Goal: Register for event/course

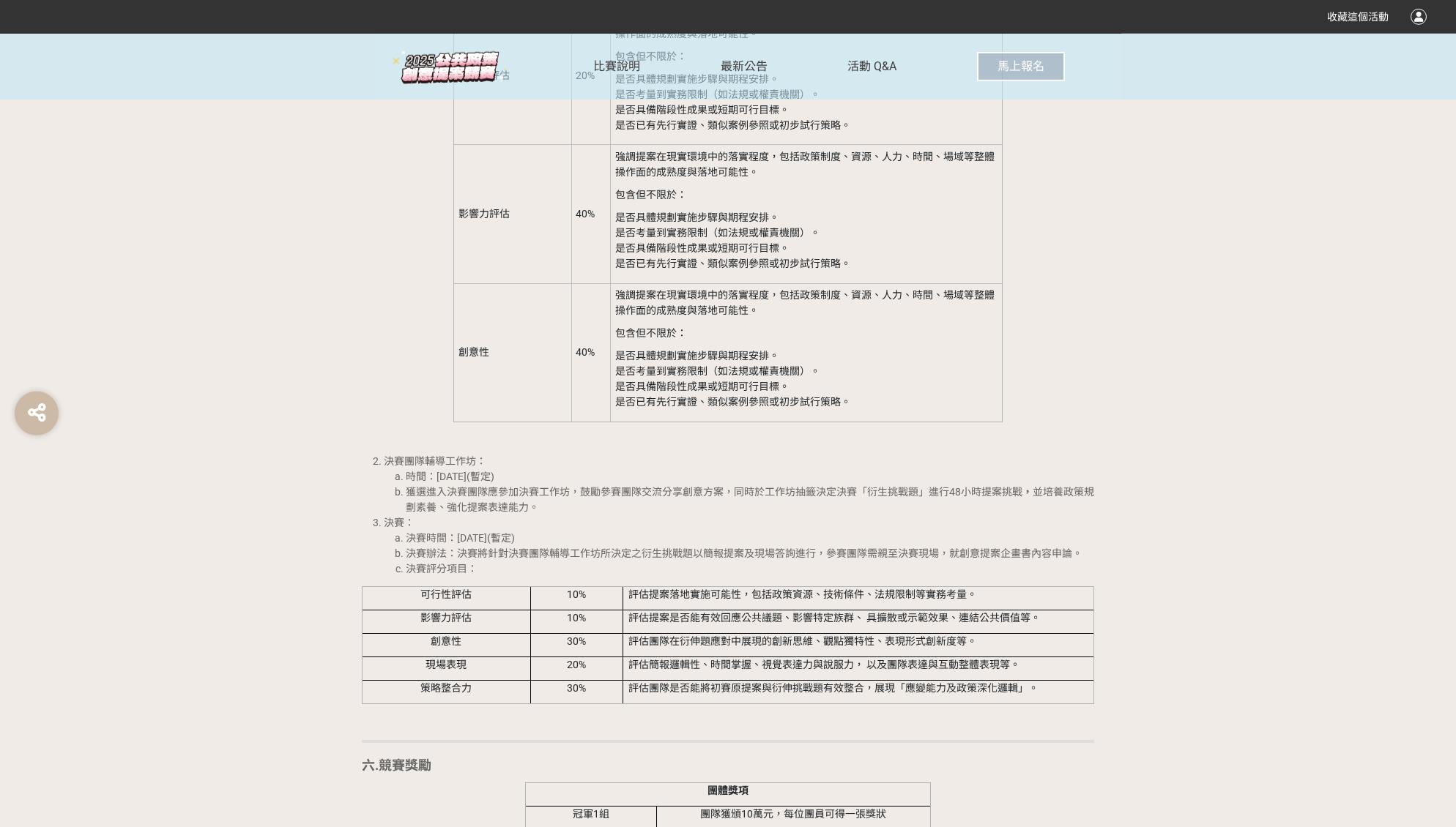
scroll to position [2159, 0]
click at [1024, 62] on span "馬上報名" at bounding box center [1021, 66] width 47 height 14
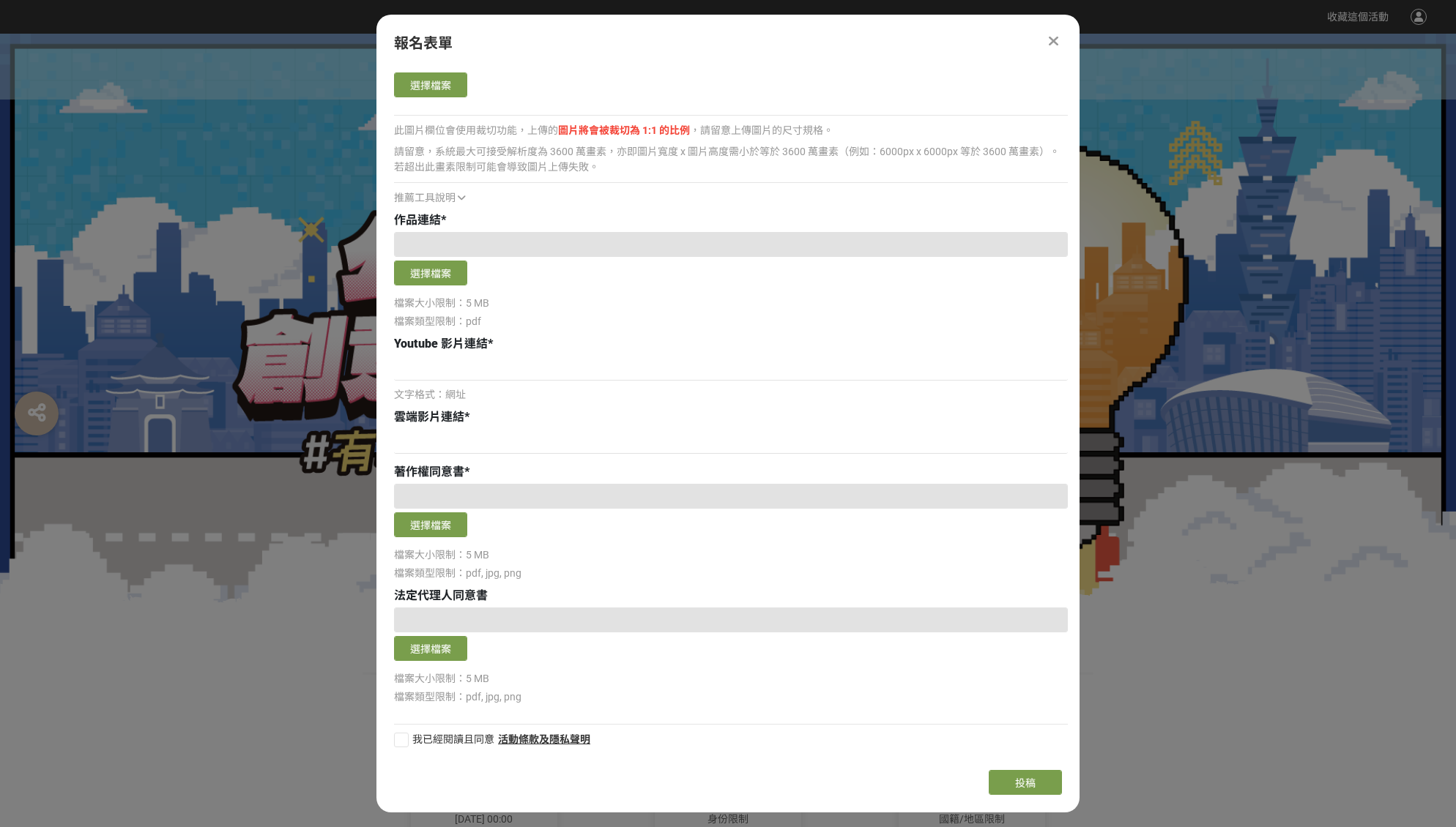
scroll to position [0, 0]
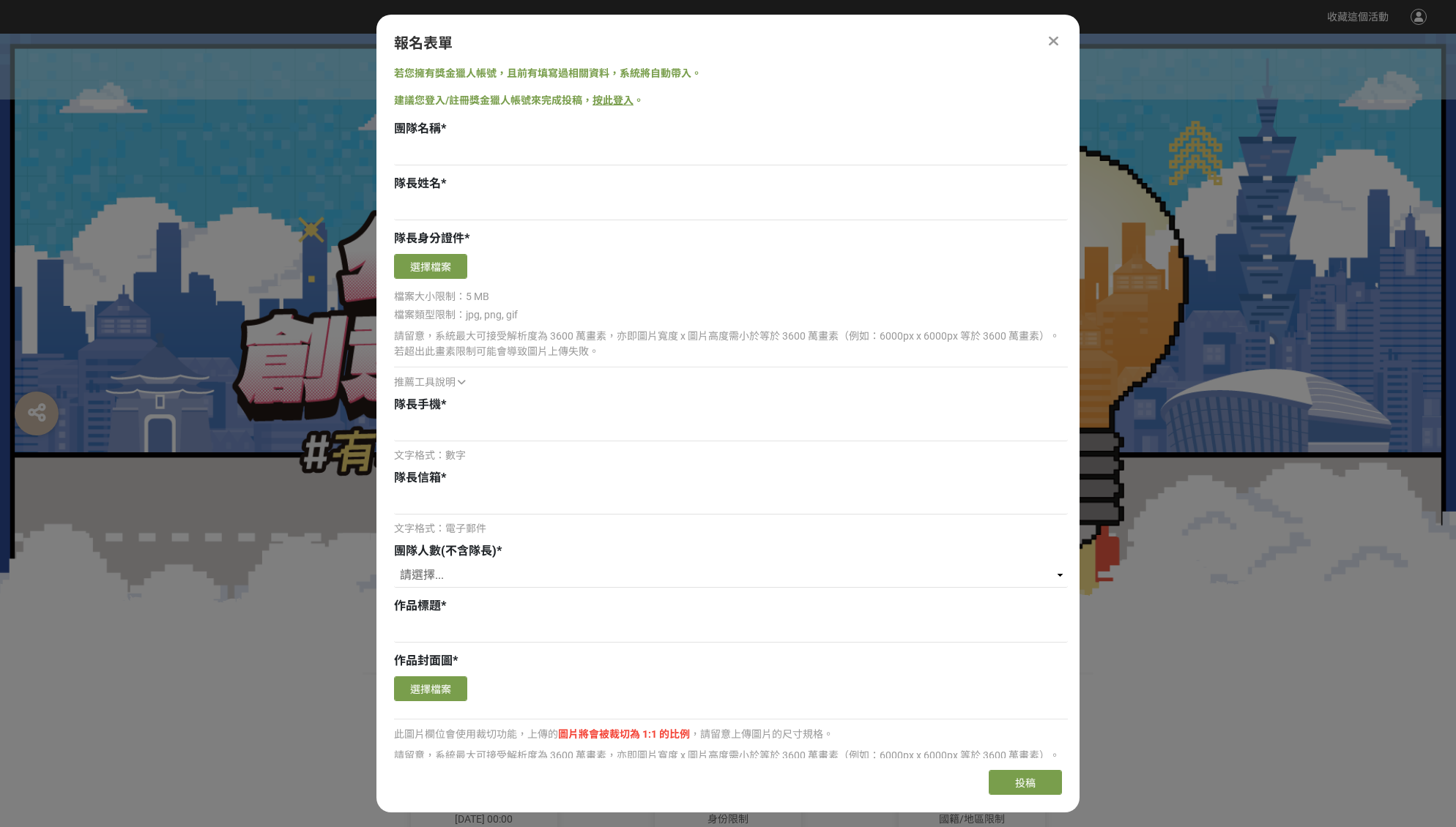
click at [1058, 41] on icon at bounding box center [1053, 40] width 10 height 15
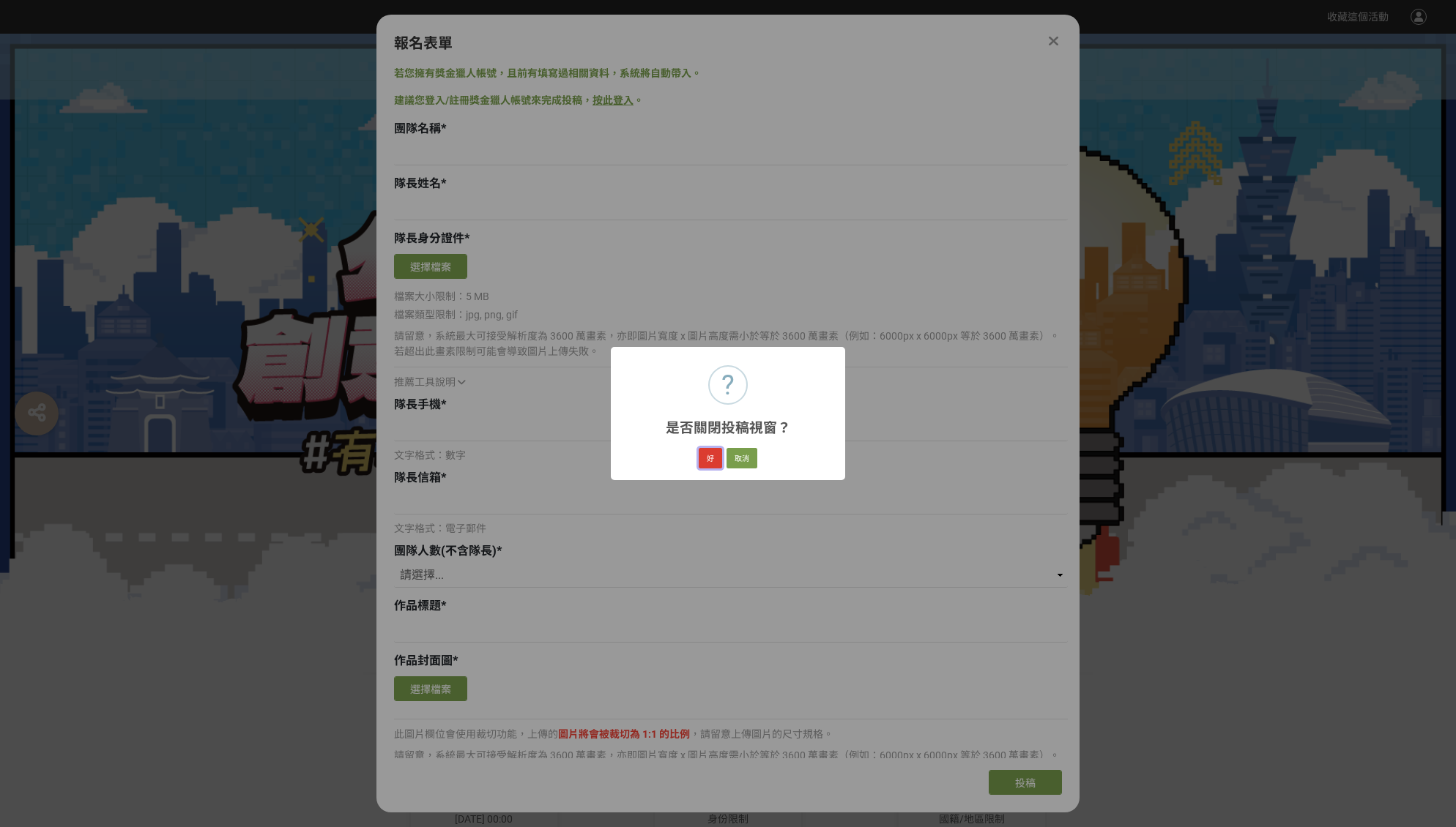
click at [717, 464] on button "好" at bounding box center [710, 458] width 24 height 20
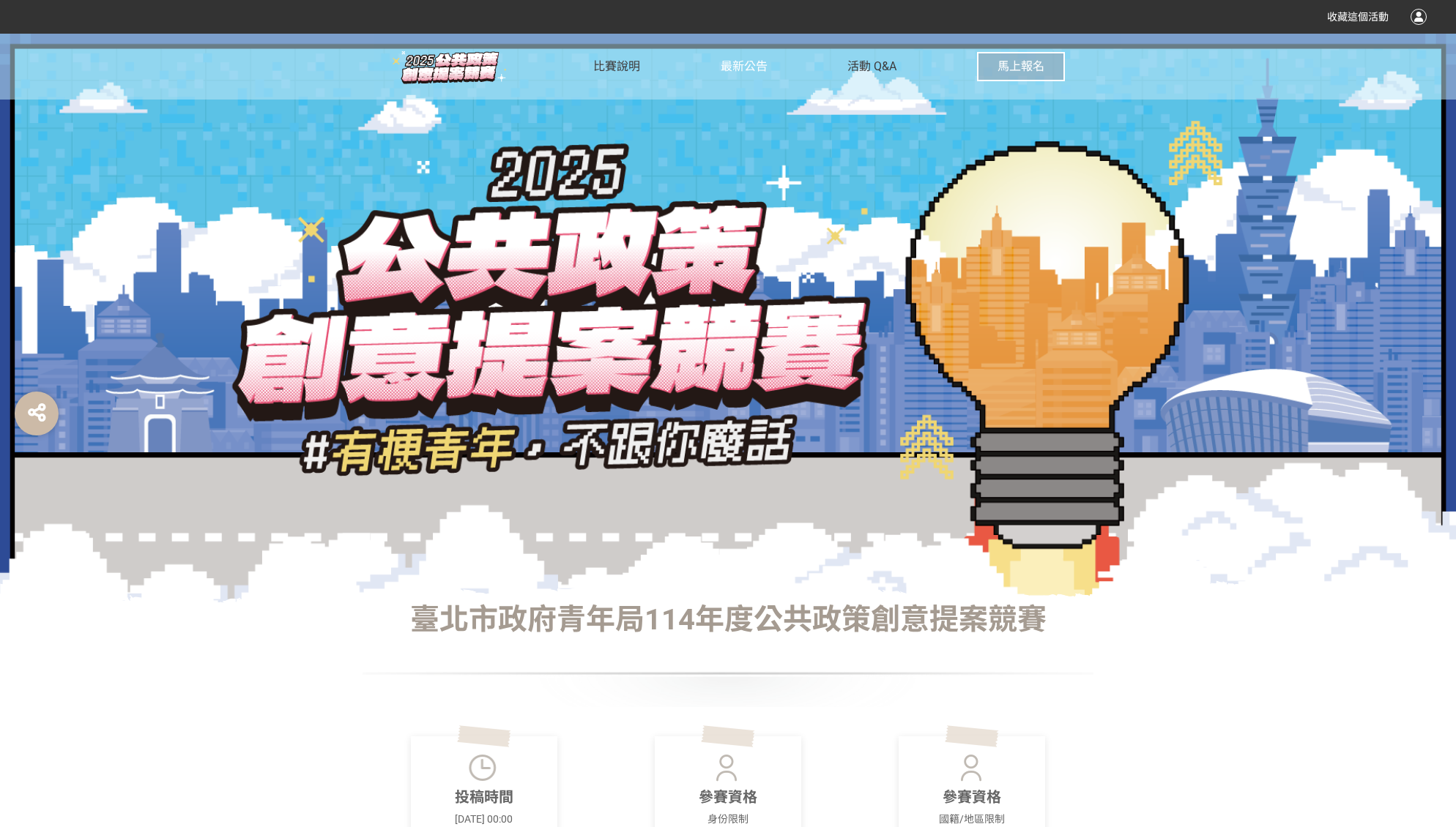
click at [740, 69] on span "最新公告" at bounding box center [744, 66] width 47 height 14
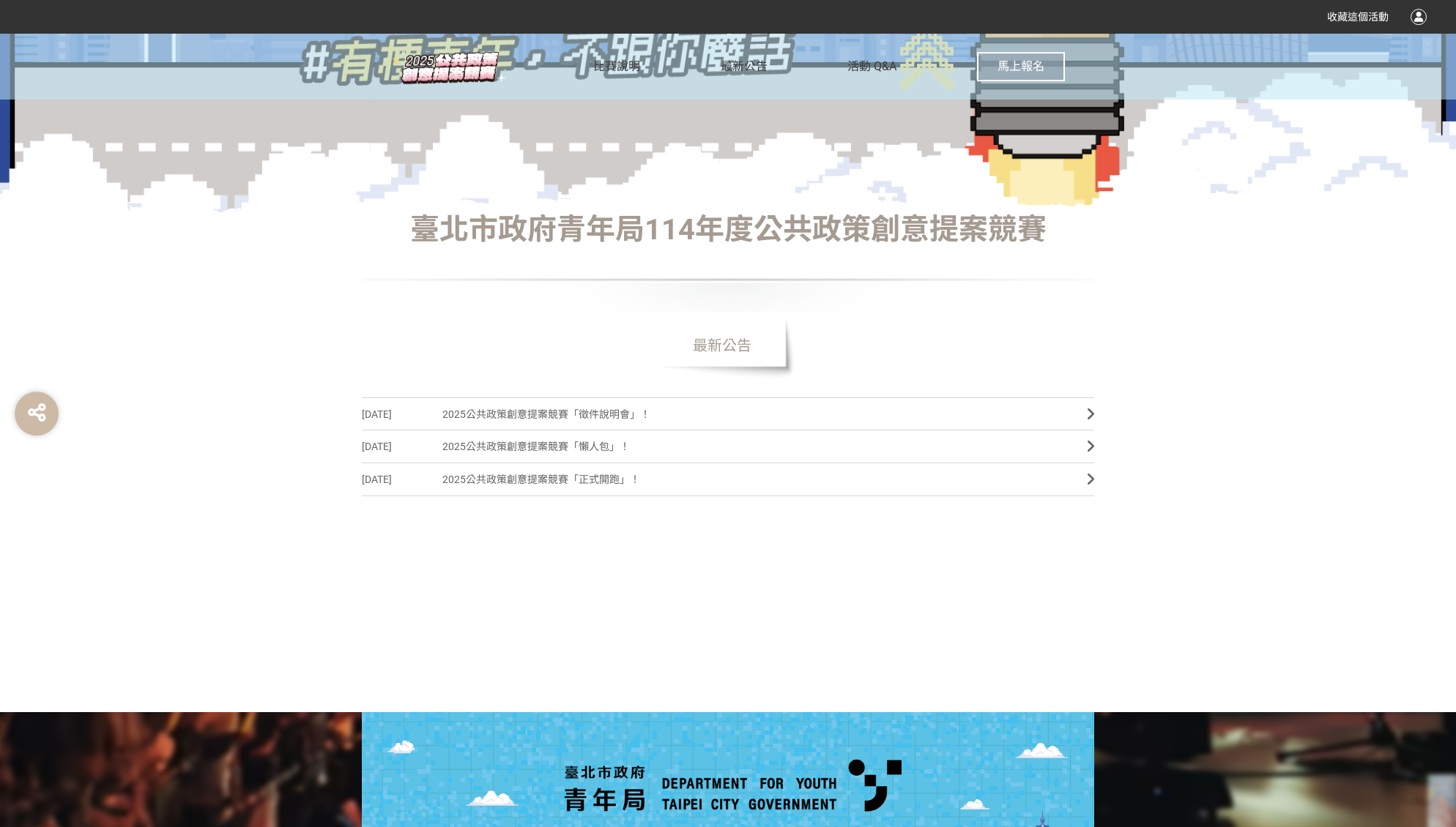
scroll to position [388, 0]
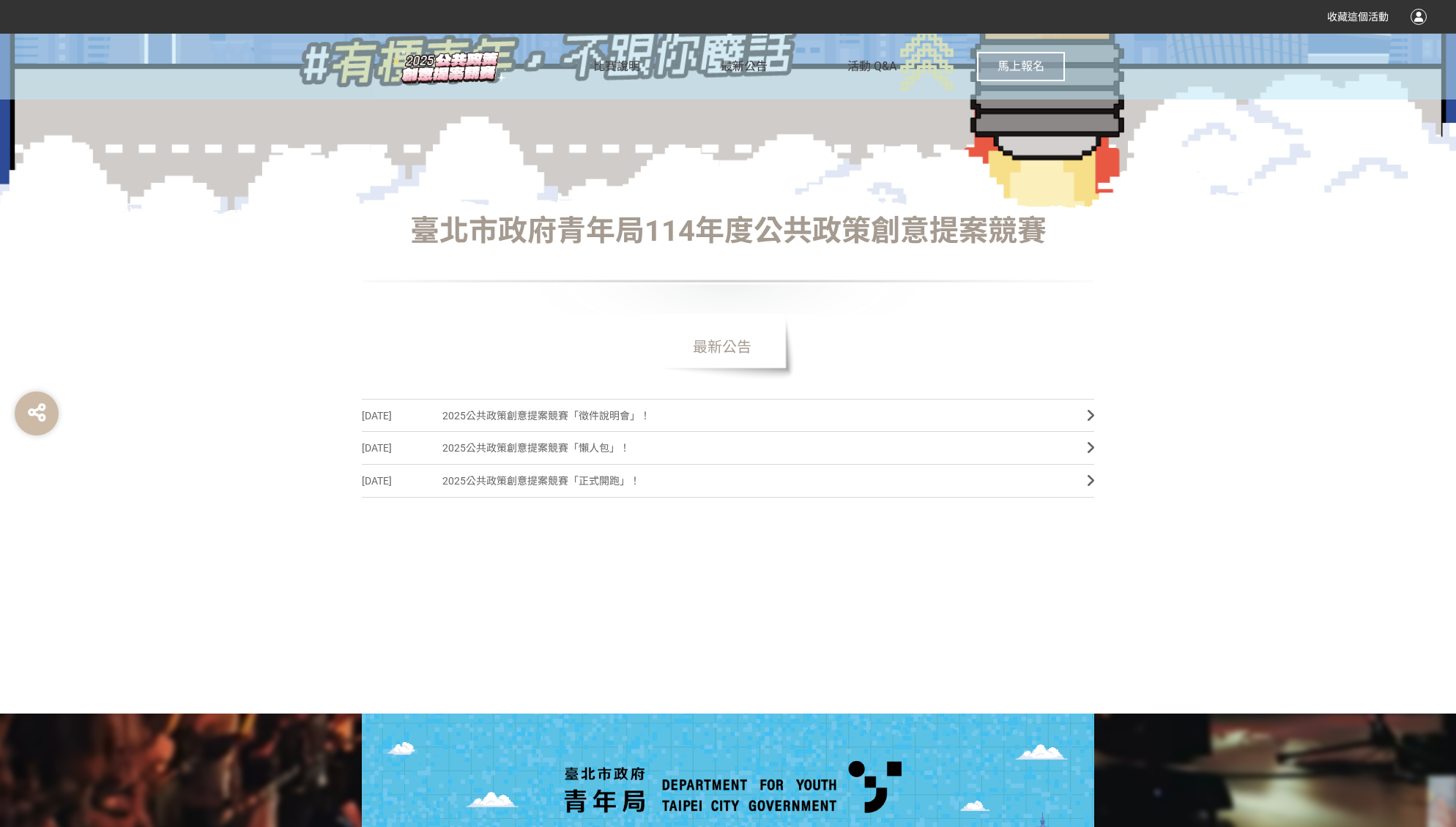
click at [599, 424] on span "2025公共政策創意提案競賽「徵件說明會」！" at bounding box center [753, 416] width 622 height 33
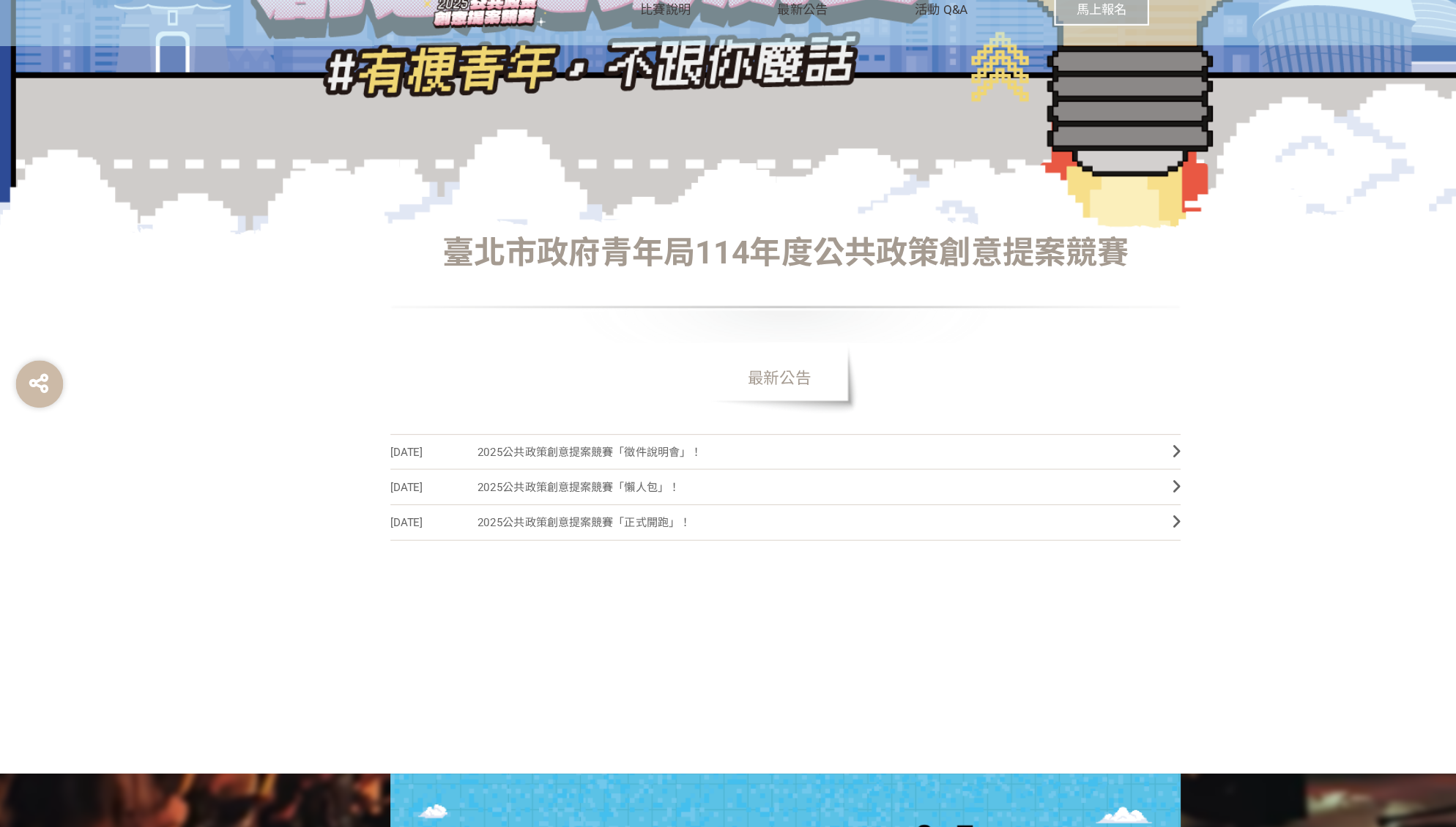
scroll to position [329, 0]
